Goal: Check status: Check status

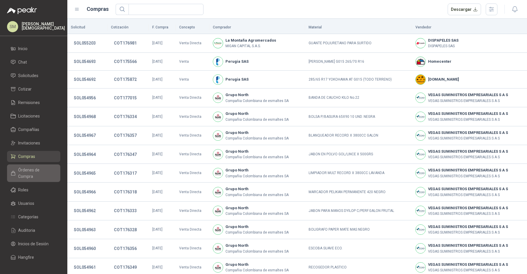
click at [46, 172] on span "Órdenes de Compra" at bounding box center [36, 173] width 37 height 13
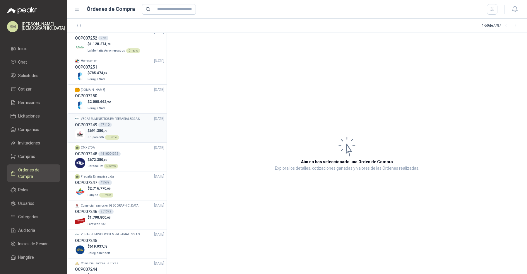
scroll to position [7, 0]
click at [123, 190] on div "$ 2.716.770 ,00 Patojito Directo" at bounding box center [119, 191] width 89 height 12
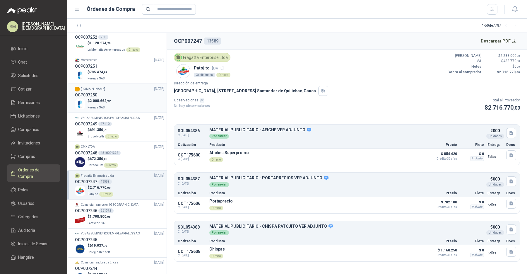
click at [127, 103] on div "$ 2.008.662 ,92 Perugia SAS" at bounding box center [119, 104] width 89 height 12
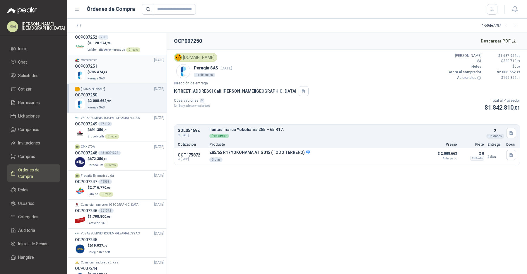
click at [115, 73] on div "$ 785.474 ,99 Perugia SAS" at bounding box center [119, 75] width 89 height 12
